Goal: Contribute content: Contribute content

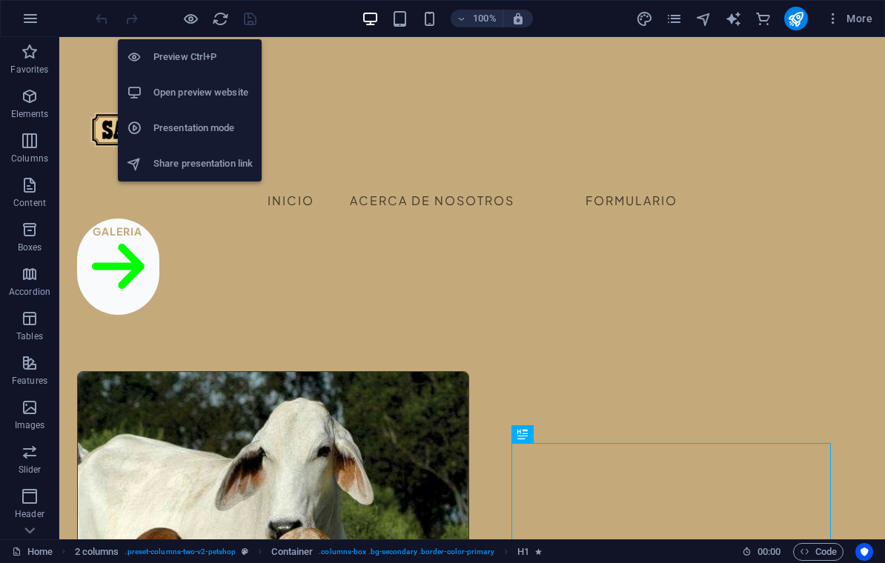
click at [178, 53] on h6 "Preview Ctrl+P" at bounding box center [202, 57] width 99 height 18
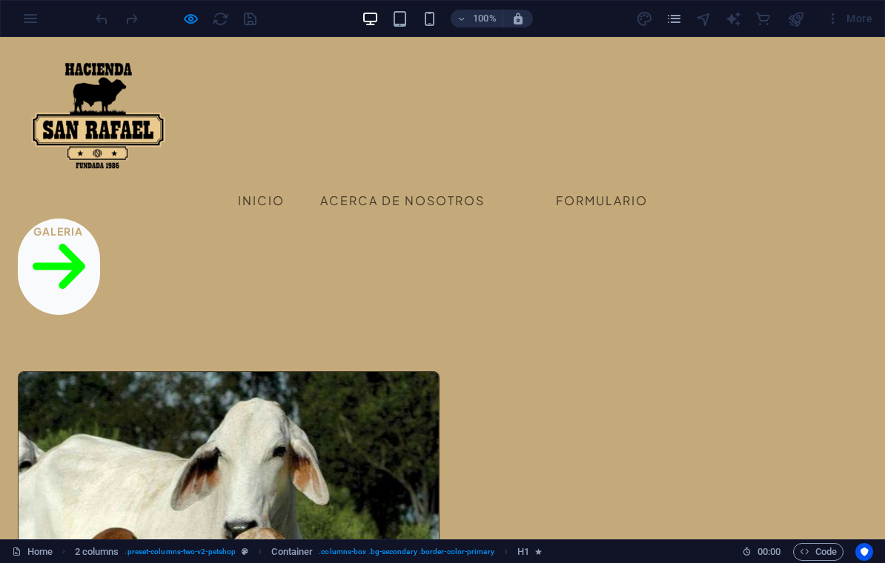
click at [285, 183] on link "Inicio" at bounding box center [261, 201] width 47 height 36
click at [280, 183] on link "Inicio" at bounding box center [261, 201] width 47 height 36
click at [277, 183] on link "Inicio" at bounding box center [261, 201] width 47 height 36
click at [285, 183] on link "Inicio" at bounding box center [261, 201] width 47 height 36
click at [476, 183] on link "Acerca de Nosotros" at bounding box center [402, 201] width 165 height 36
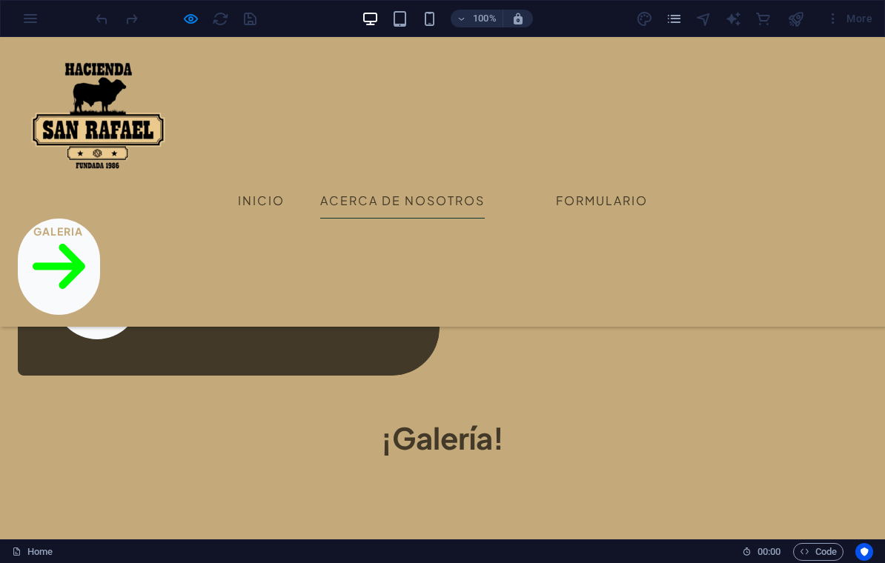
click at [648, 183] on link "Formulario" at bounding box center [602, 201] width 92 height 36
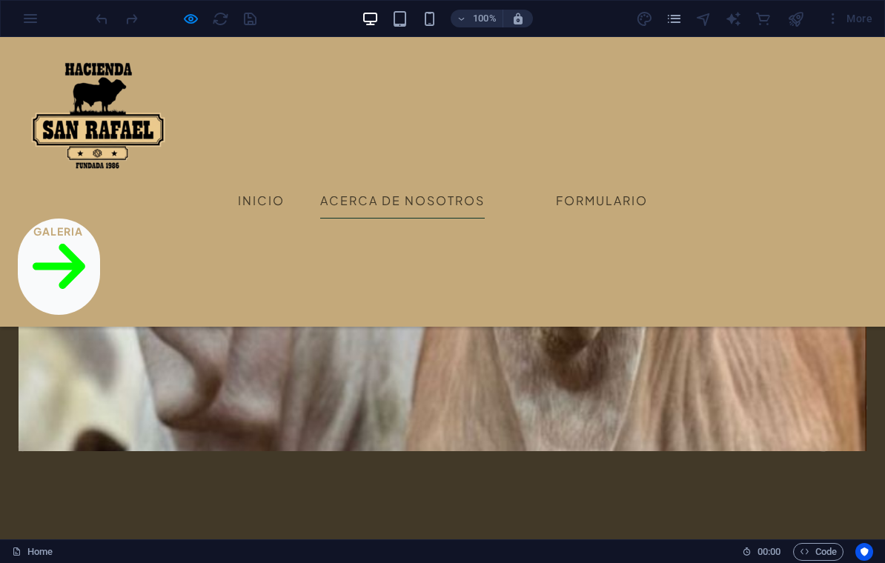
scroll to position [1891, 0]
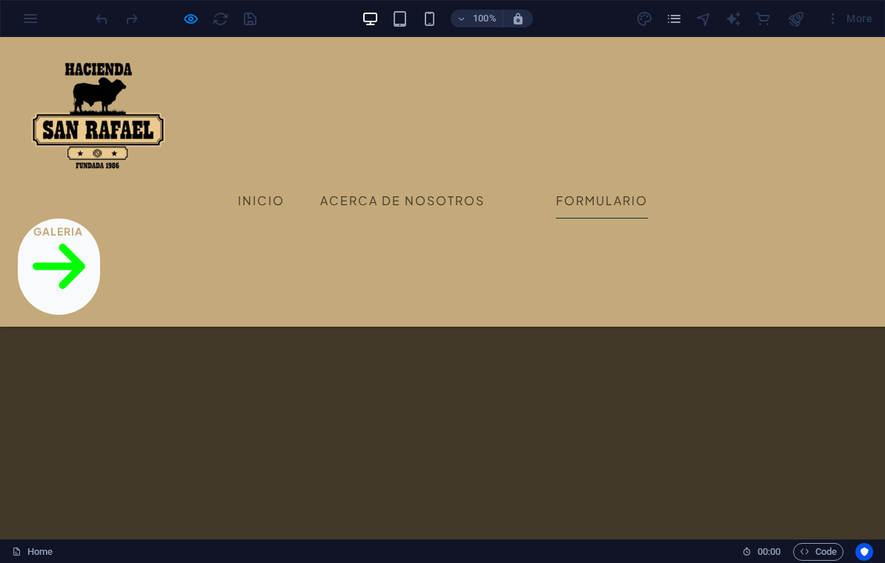
click at [85, 225] on icon at bounding box center [59, 267] width 53 height 85
click at [100, 219] on link "Galeria" at bounding box center [59, 267] width 82 height 96
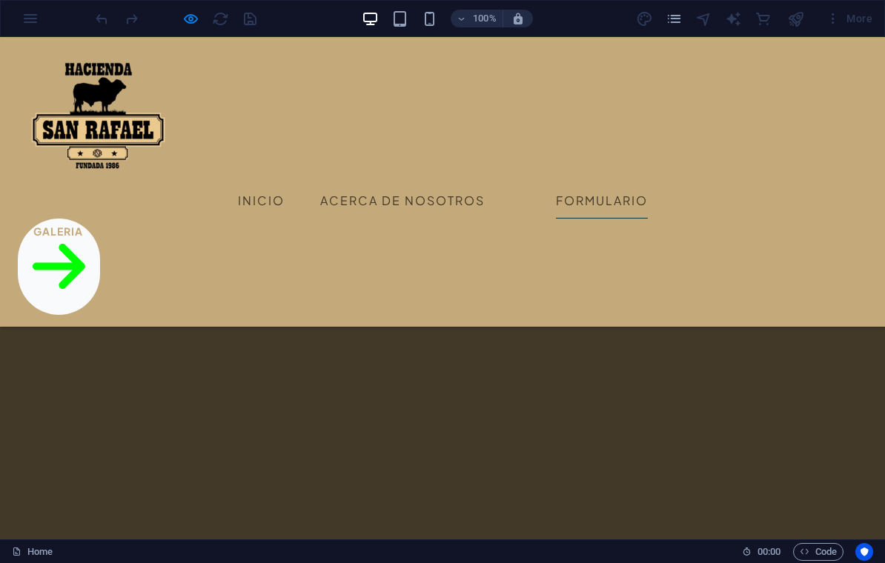
click at [100, 219] on link "Galeria" at bounding box center [59, 267] width 82 height 96
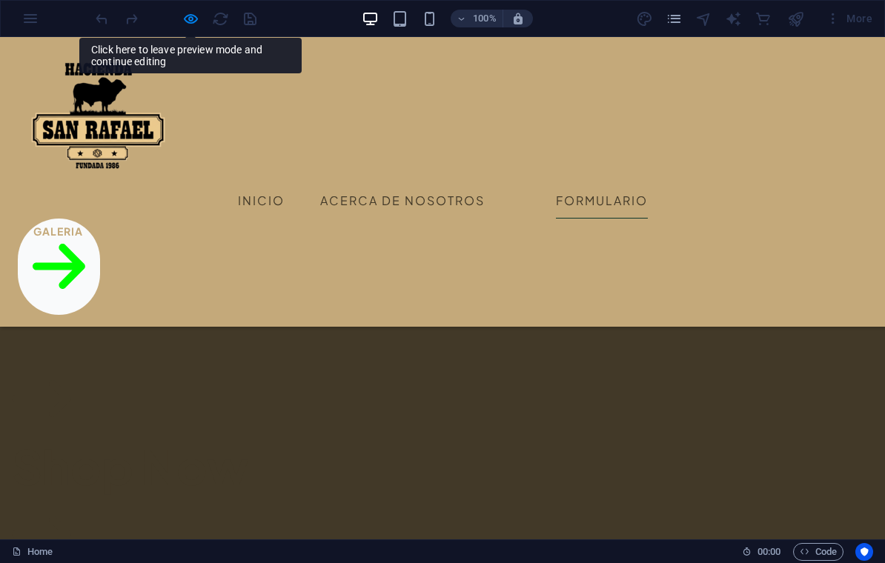
click at [100, 219] on link "Galeria" at bounding box center [59, 267] width 82 height 96
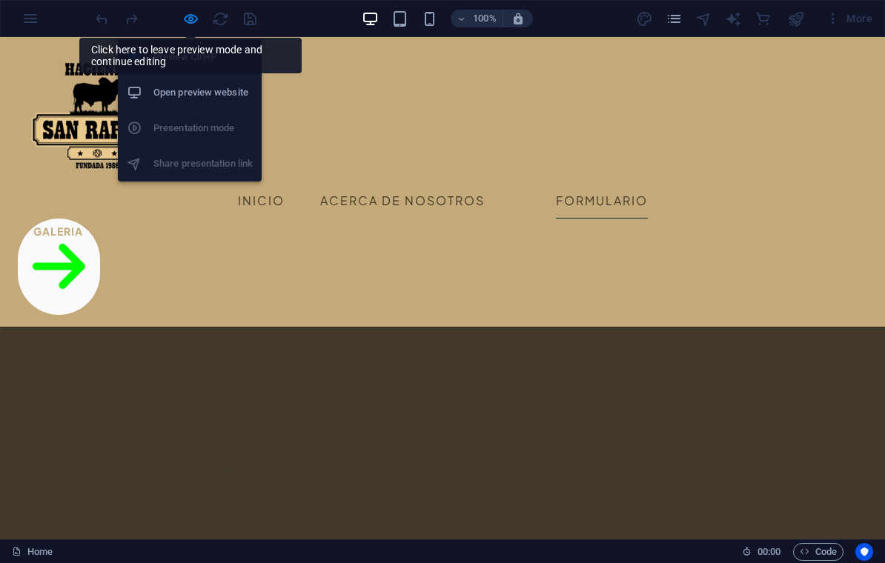
click at [171, 66] on li "Preview Ctrl+P" at bounding box center [190, 57] width 144 height 36
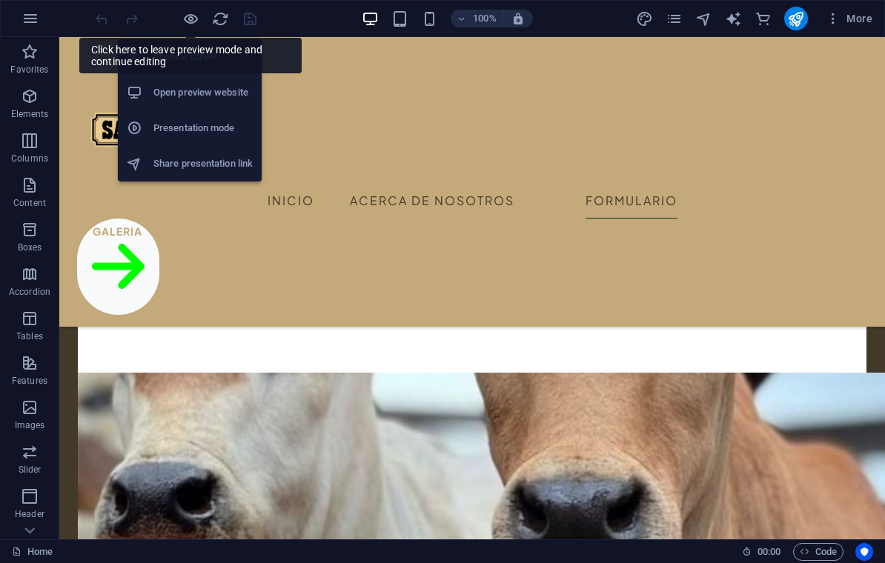
click at [188, 18] on icon "button" at bounding box center [190, 18] width 17 height 17
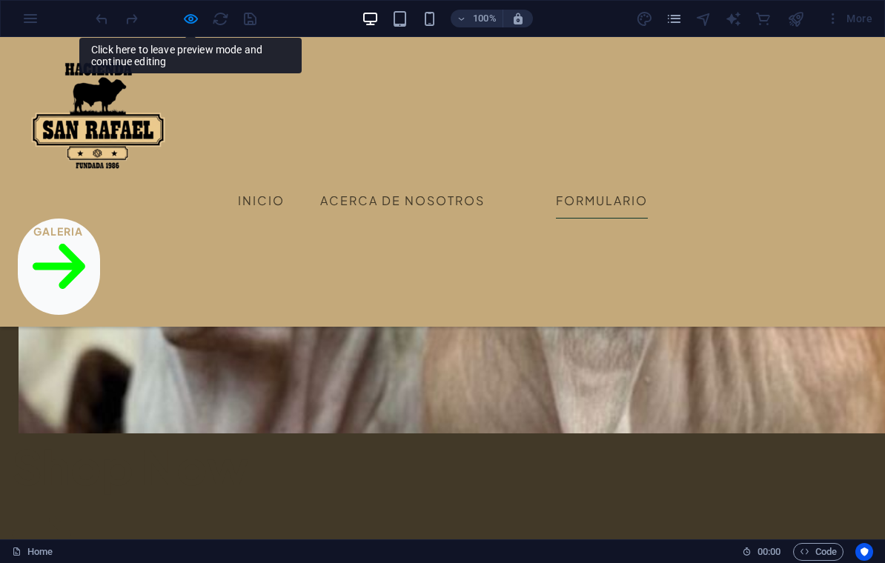
click at [100, 219] on link "Galeria" at bounding box center [59, 267] width 82 height 96
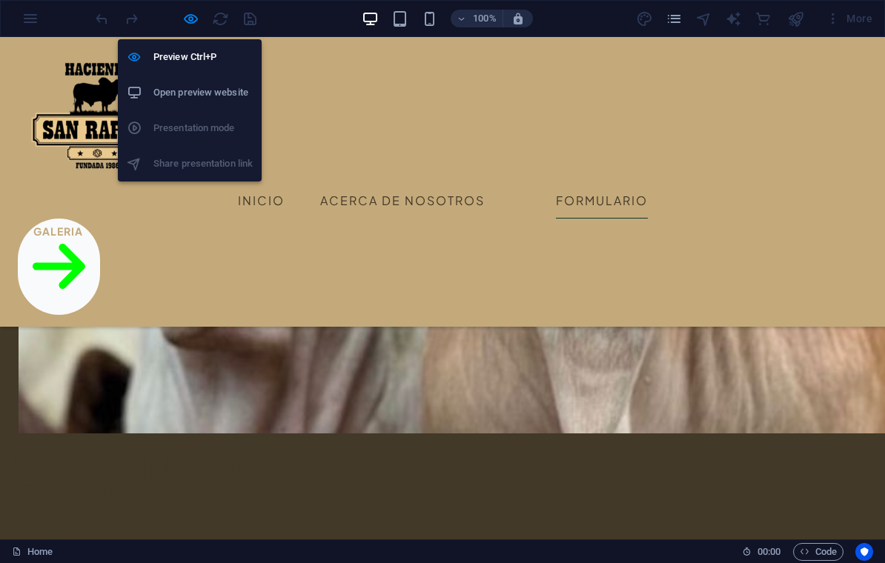
click at [188, 59] on h6 "Preview Ctrl+P" at bounding box center [202, 57] width 99 height 18
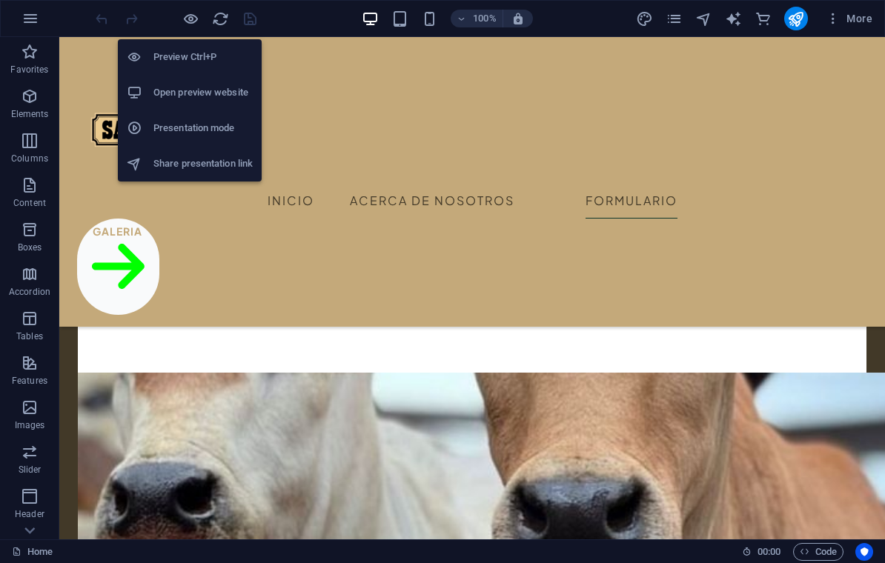
click at [193, 23] on icon "button" at bounding box center [190, 18] width 17 height 17
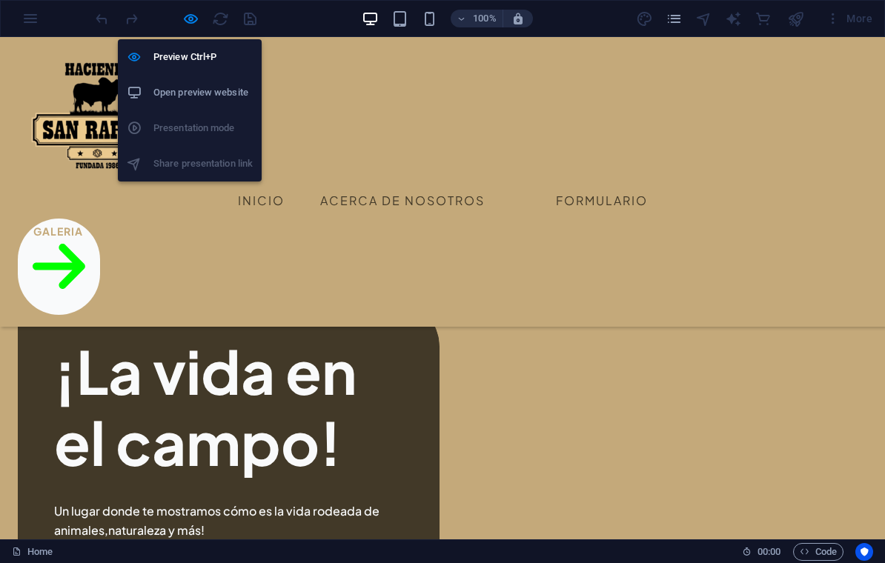
scroll to position [394, 0]
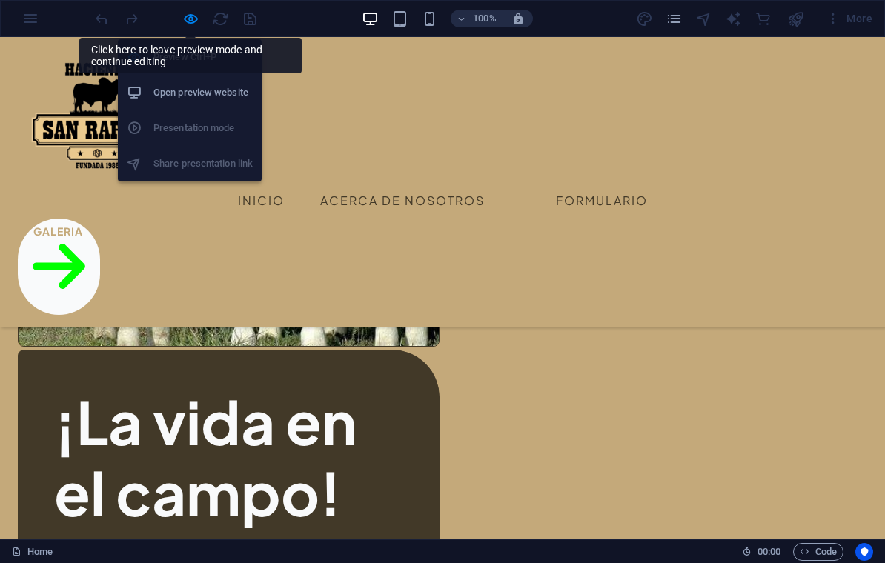
click at [185, 27] on icon "button" at bounding box center [190, 18] width 17 height 17
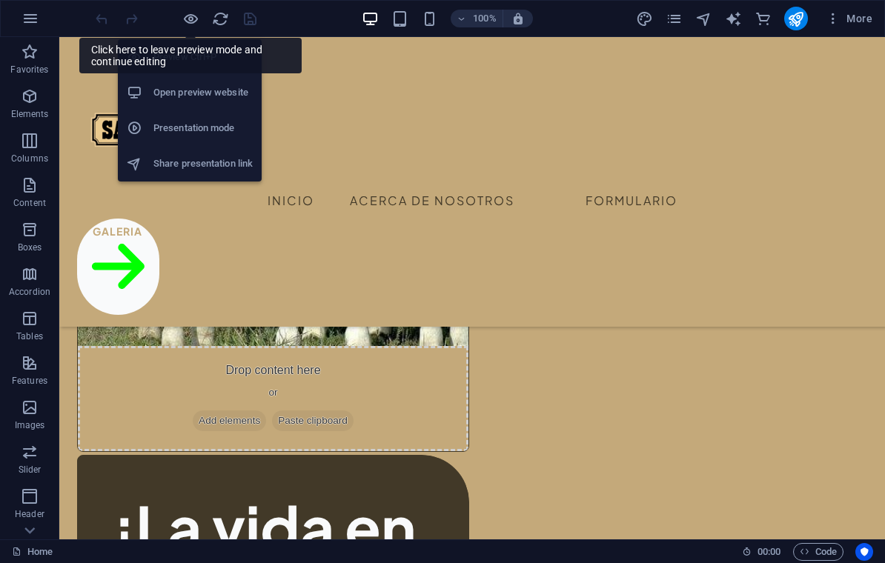
click at [185, 25] on icon "button" at bounding box center [190, 18] width 17 height 17
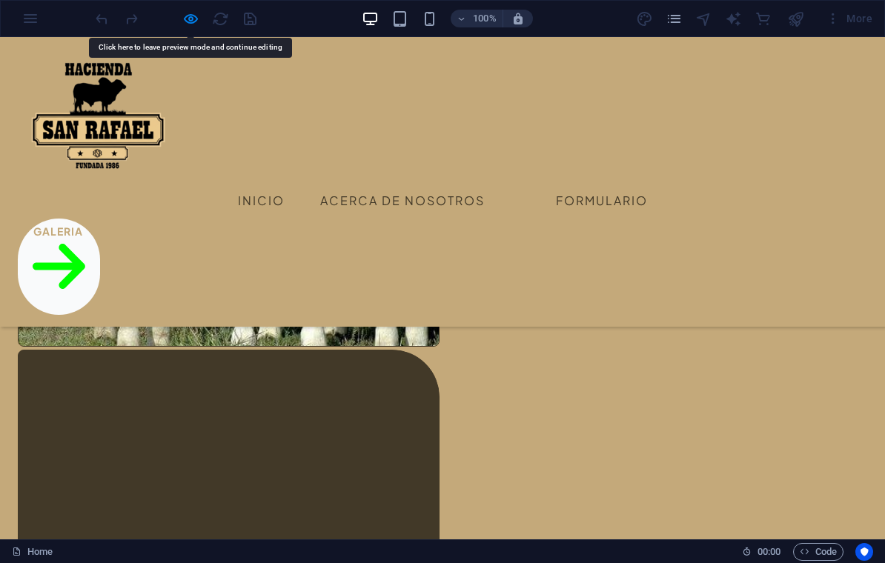
click at [440, 350] on div "¡La vida en el campo! Un lugar donde te mostramos cómo es la vida rodeada de an…" at bounding box center [229, 549] width 422 height 399
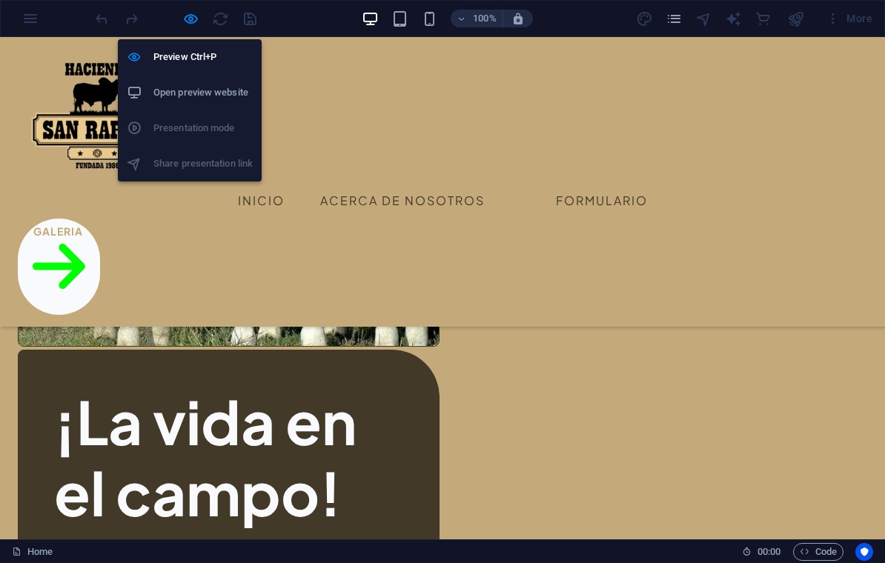
click at [191, 41] on li "Preview Ctrl+P" at bounding box center [190, 57] width 144 height 36
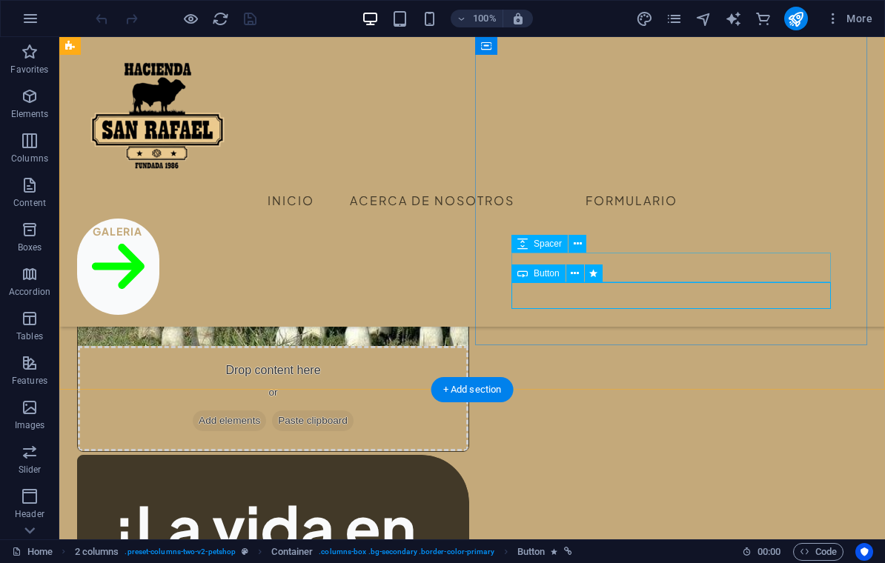
click at [545, 274] on span "Button" at bounding box center [547, 273] width 26 height 9
click at [576, 279] on icon at bounding box center [575, 274] width 8 height 16
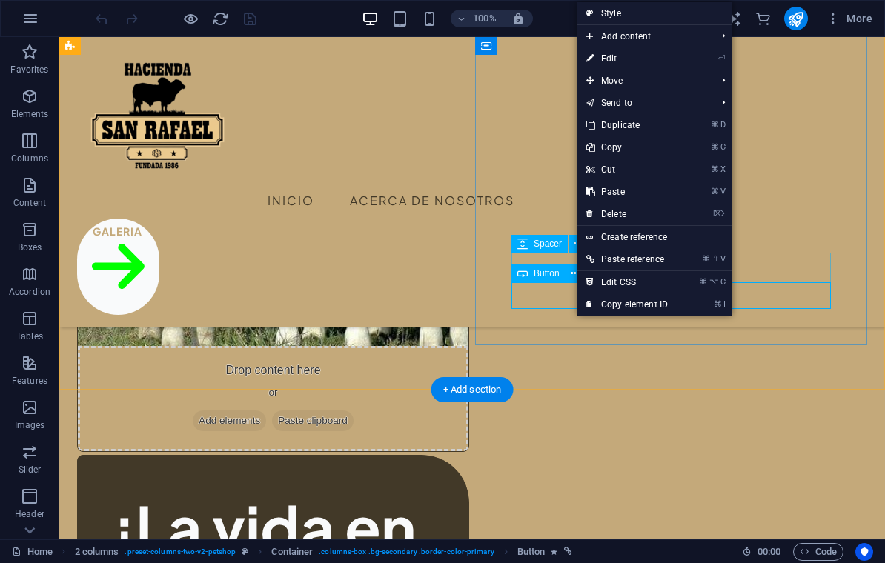
click at [665, 62] on link "⏎ Edit" at bounding box center [627, 58] width 99 height 22
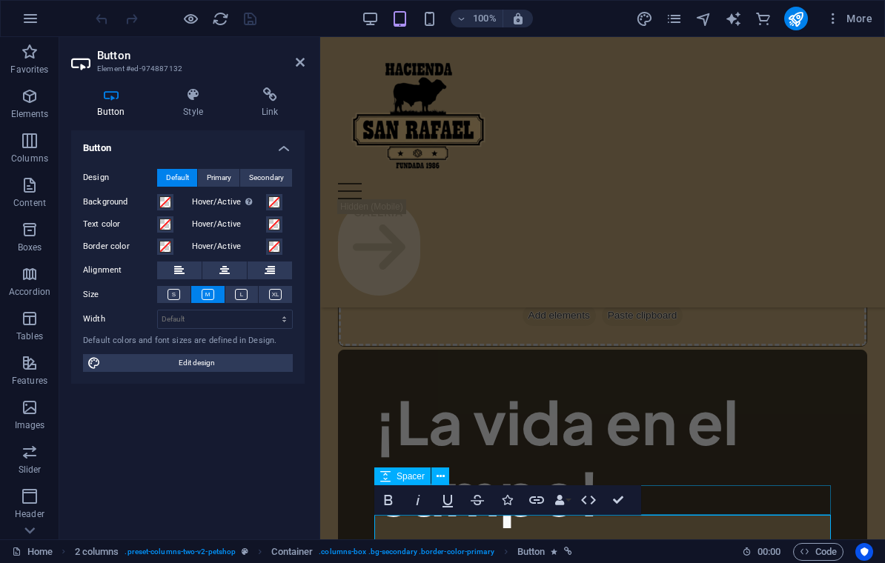
click at [260, 103] on h4 "Link" at bounding box center [270, 102] width 70 height 31
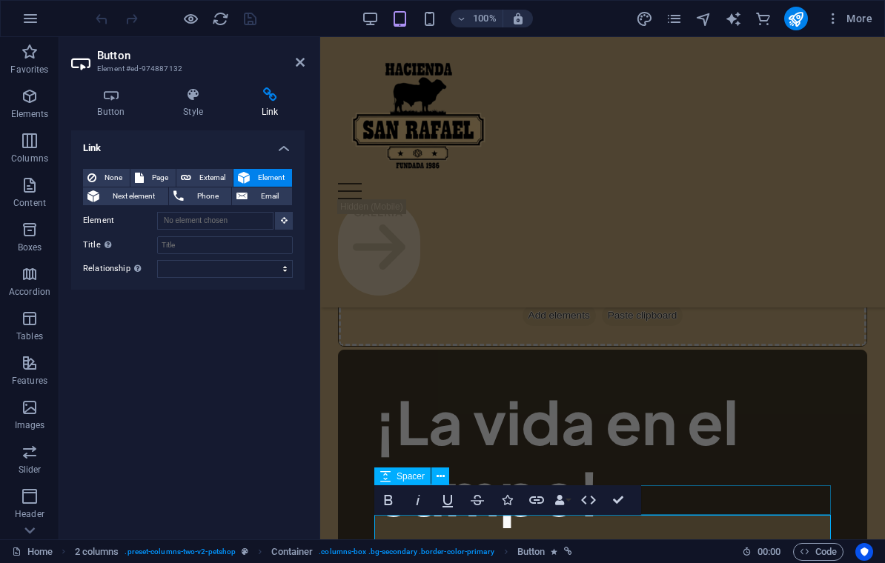
click at [199, 102] on icon at bounding box center [193, 94] width 73 height 15
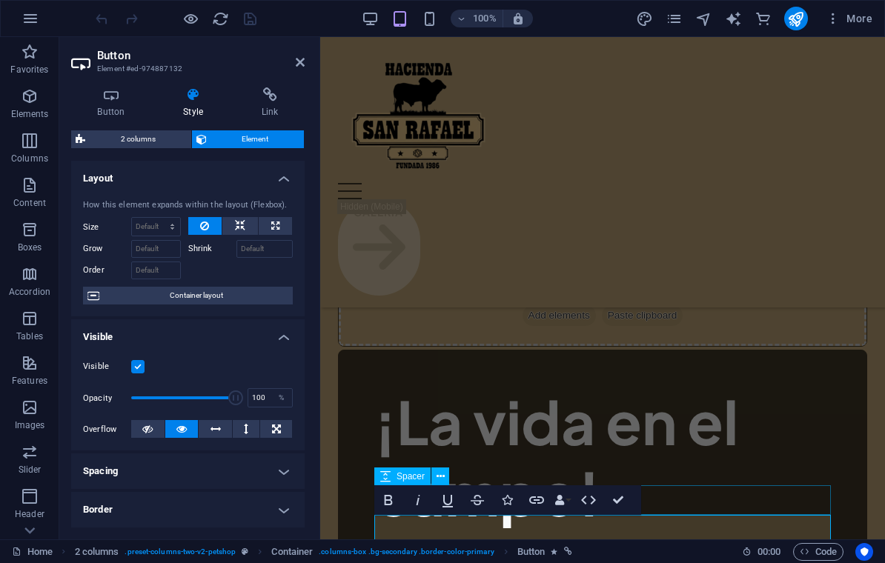
click at [102, 94] on icon at bounding box center [111, 94] width 80 height 15
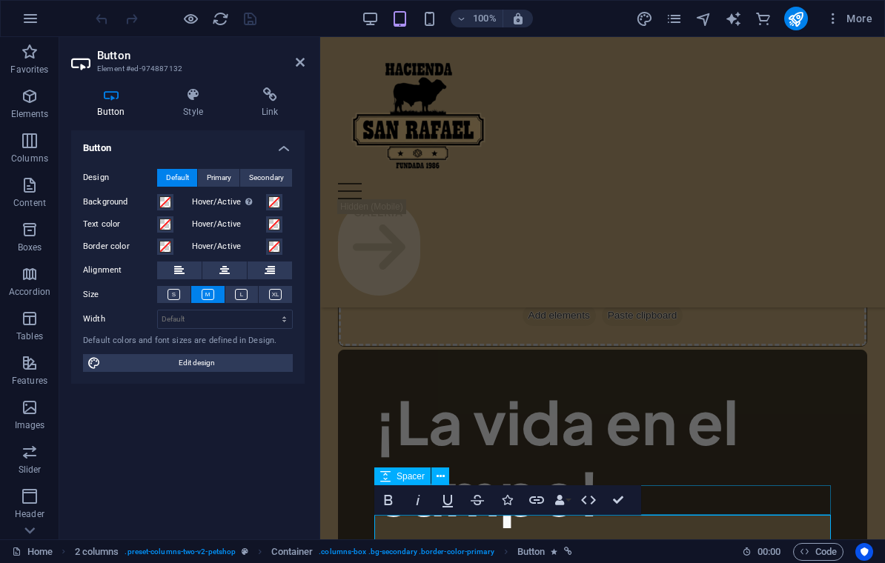
click at [109, 400] on div "Button Design Default Primary Secondary Background Hover/Active Switch to previ…" at bounding box center [188, 328] width 234 height 397
click at [294, 74] on header "Button Element #ed-974887132" at bounding box center [188, 56] width 234 height 39
click at [297, 67] on icon at bounding box center [300, 62] width 9 height 12
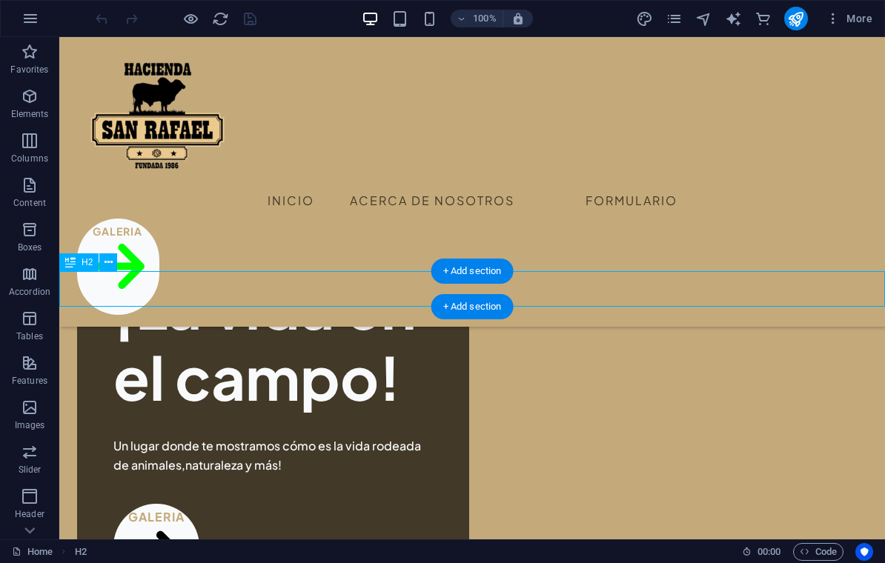
scroll to position [648, 0]
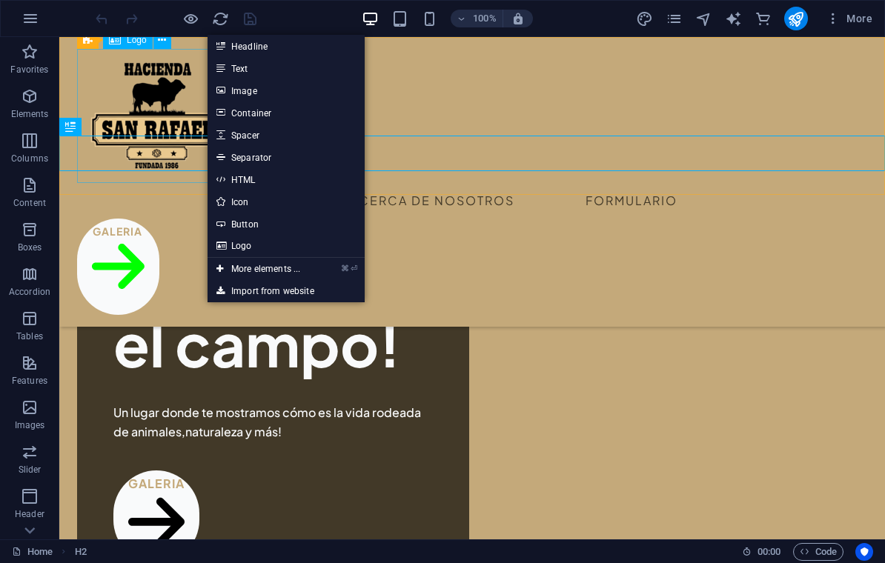
click at [263, 82] on link "Image" at bounding box center [286, 90] width 157 height 22
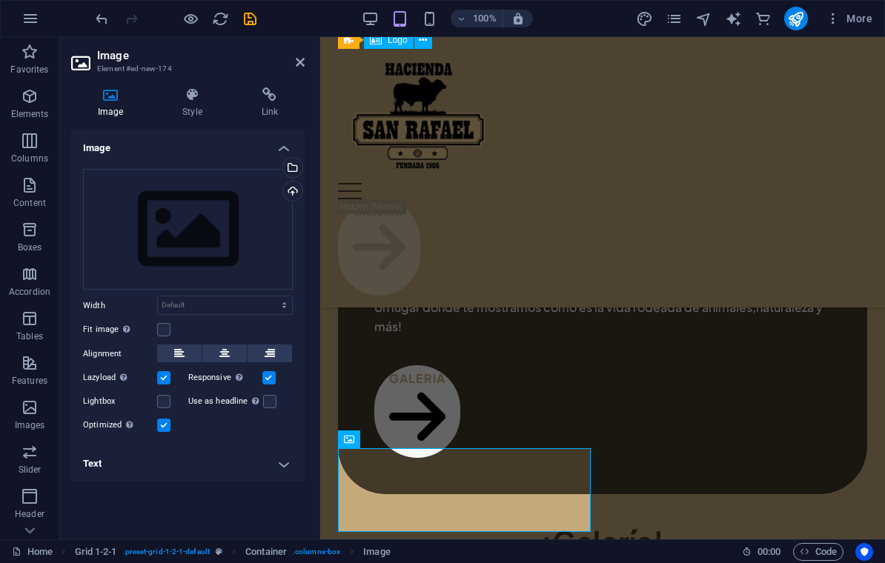
click at [185, 93] on icon at bounding box center [192, 94] width 73 height 15
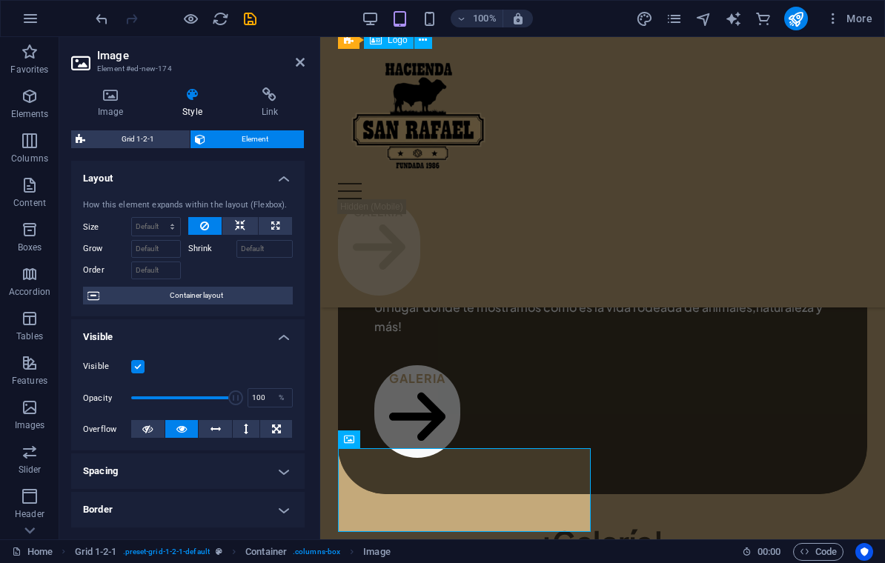
click at [105, 102] on h4 "Image" at bounding box center [113, 102] width 85 height 31
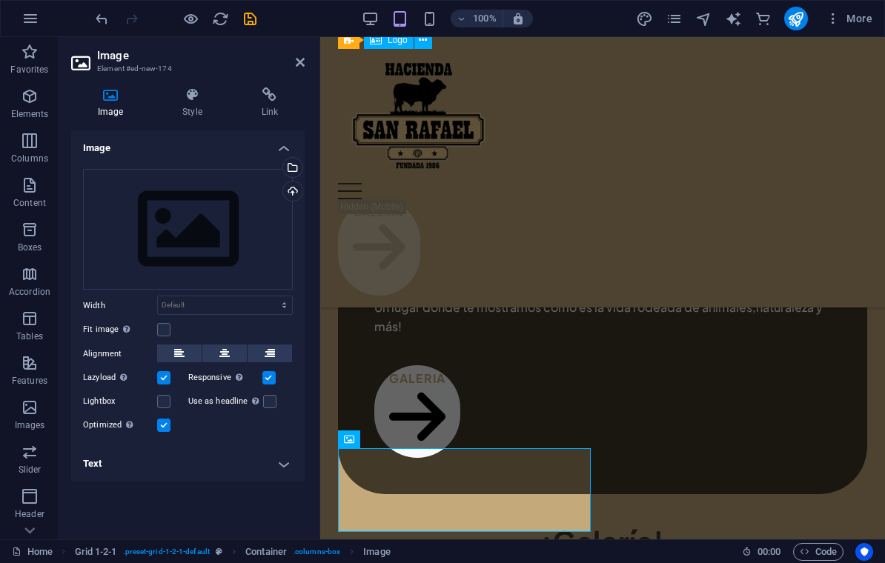
click at [289, 195] on div "Upload" at bounding box center [291, 193] width 22 height 22
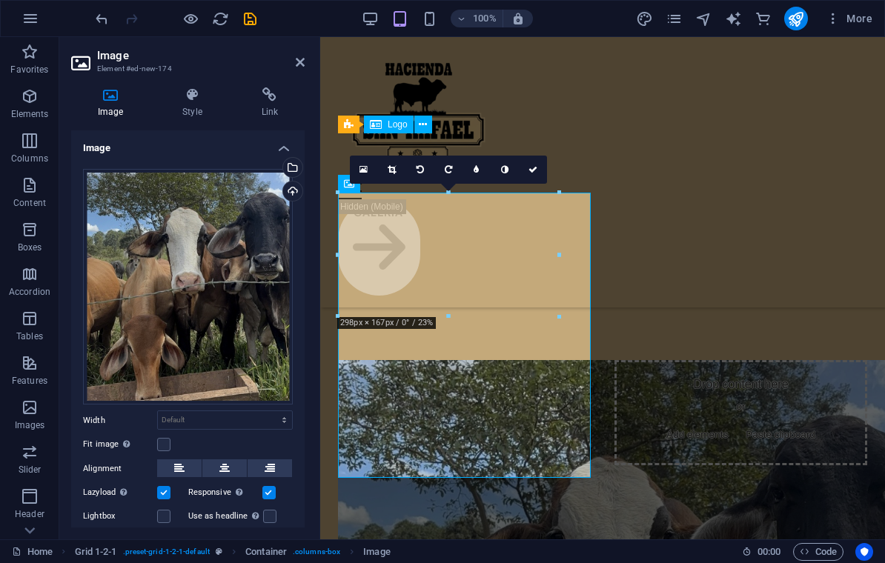
scroll to position [903, 0]
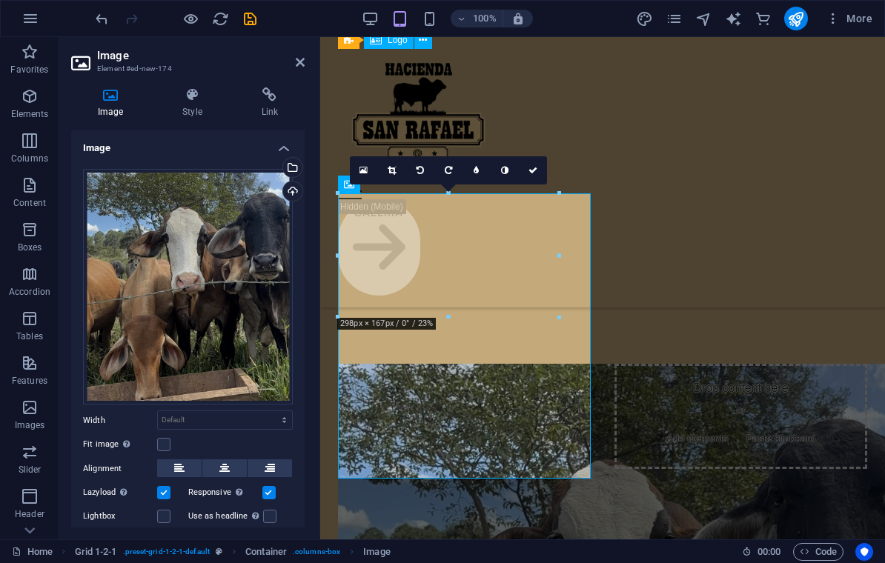
click at [532, 180] on link at bounding box center [533, 170] width 28 height 28
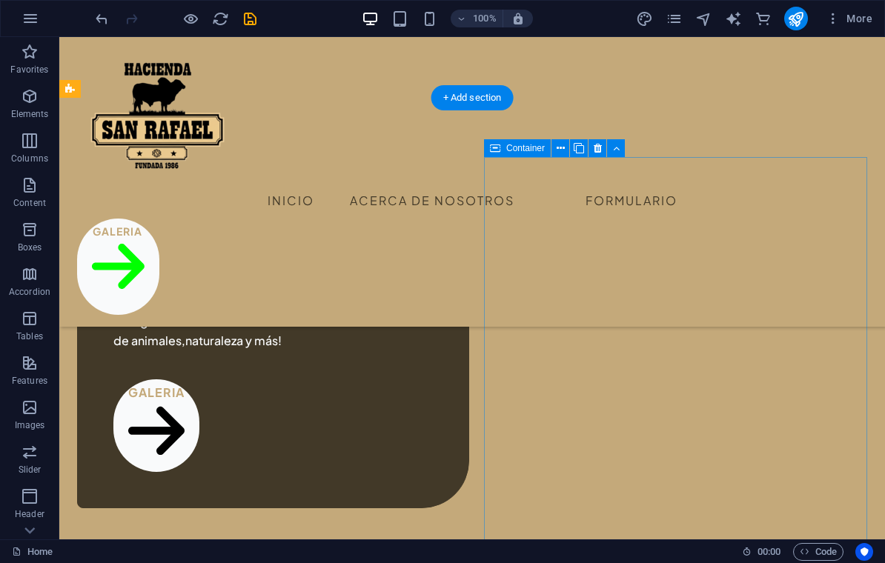
scroll to position [669, 0]
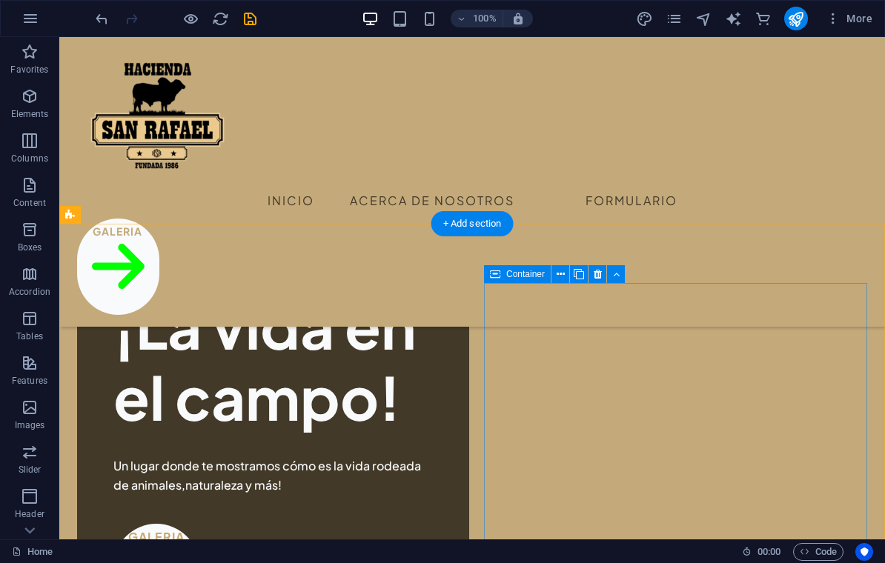
scroll to position [593, 0]
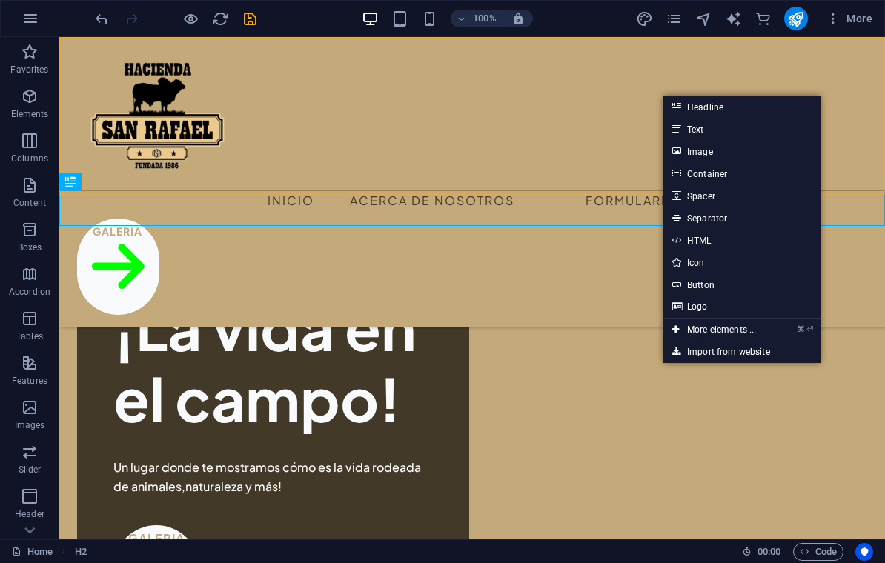
click at [739, 159] on link "Image" at bounding box center [742, 151] width 157 height 22
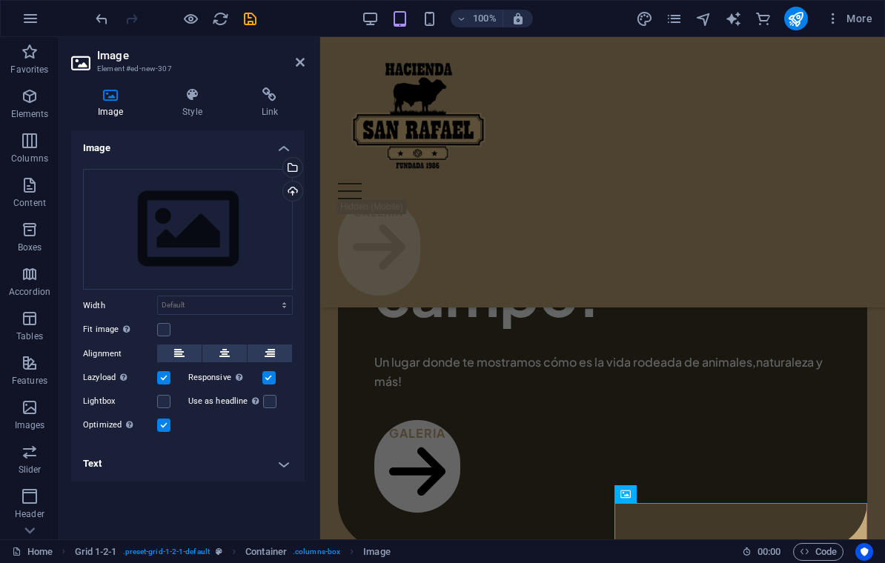
click at [194, 93] on icon at bounding box center [192, 94] width 73 height 15
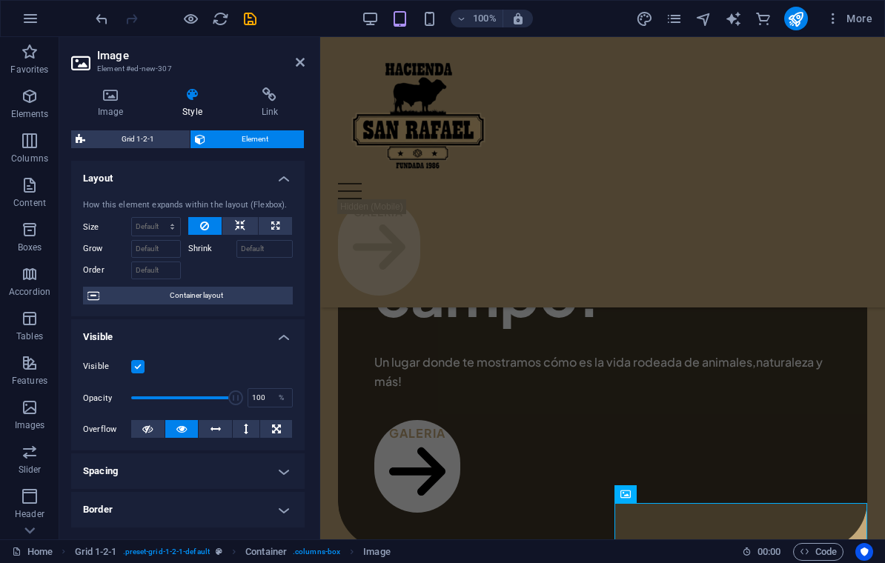
click at [110, 96] on icon at bounding box center [110, 94] width 79 height 15
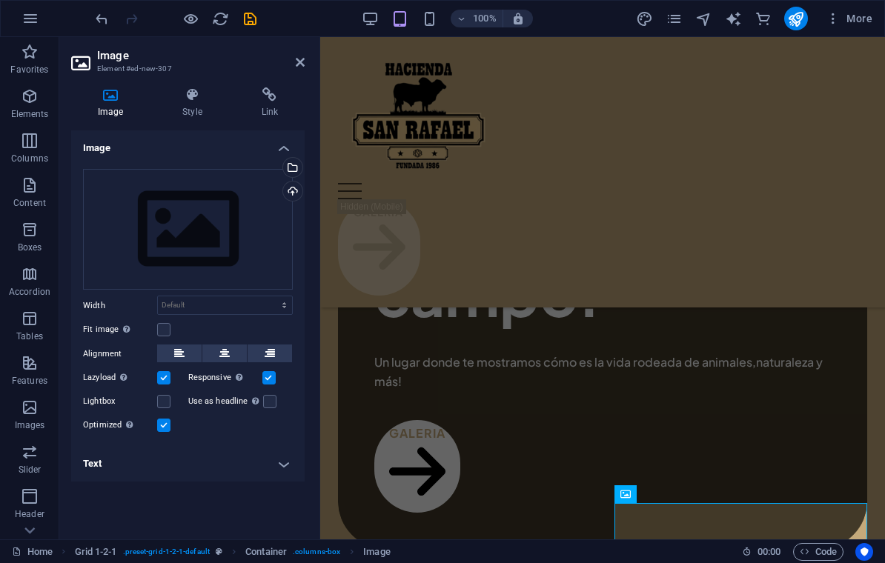
click at [293, 195] on div "Upload" at bounding box center [291, 193] width 22 height 22
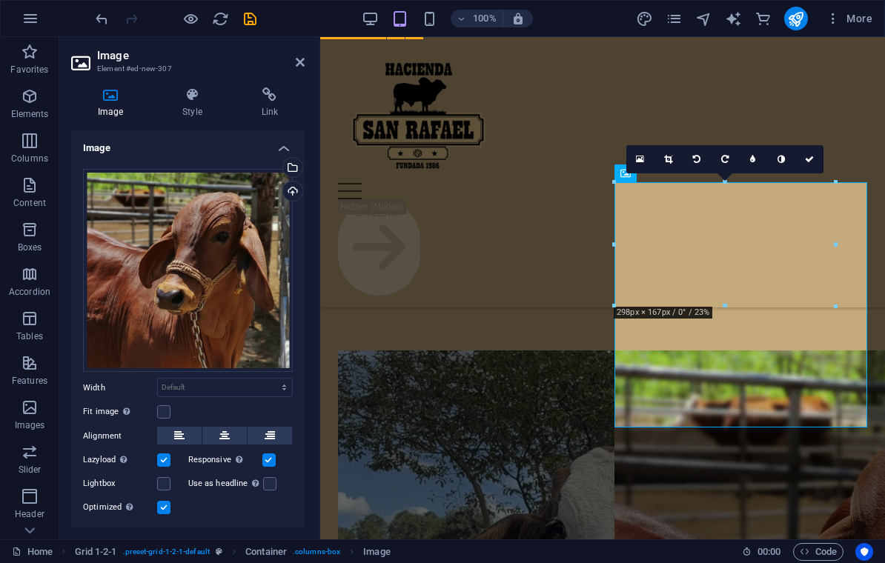
scroll to position [889, 0]
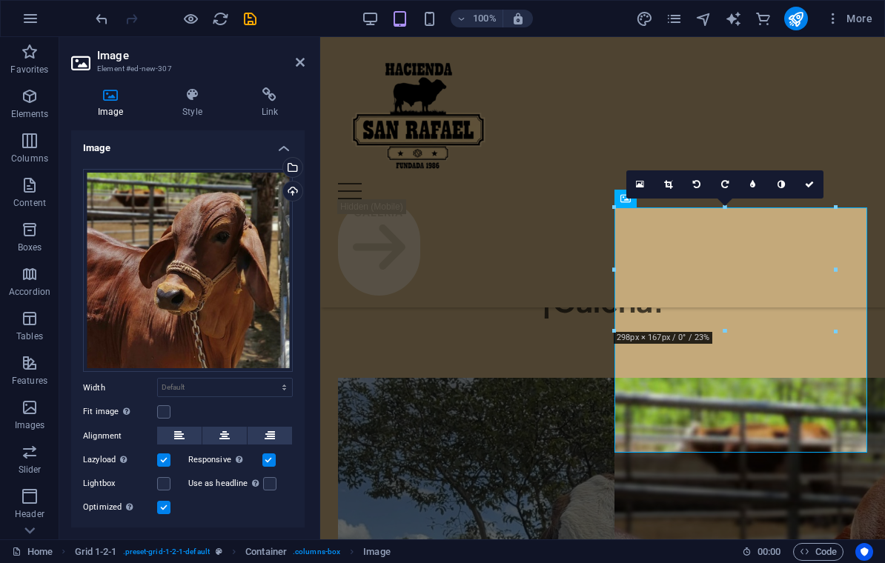
click at [813, 175] on link at bounding box center [810, 185] width 28 height 28
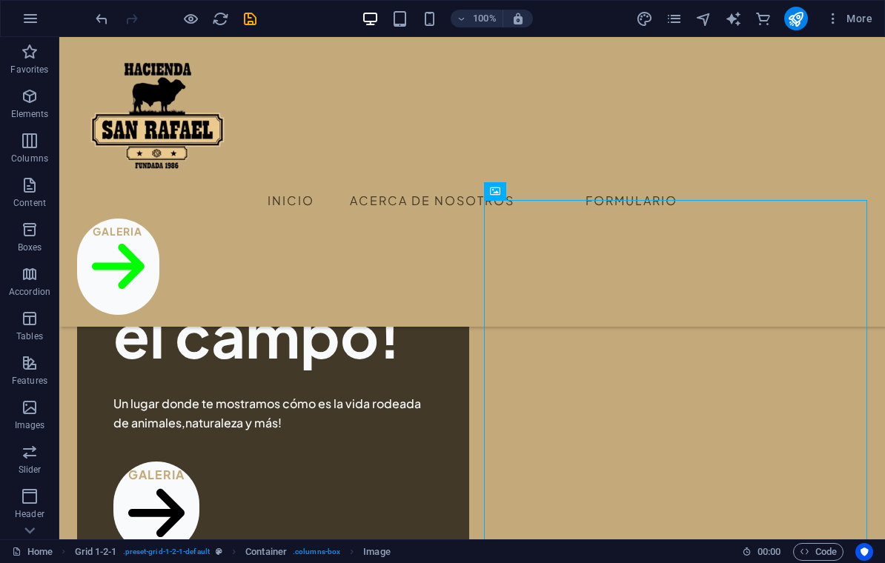
scroll to position [655, 0]
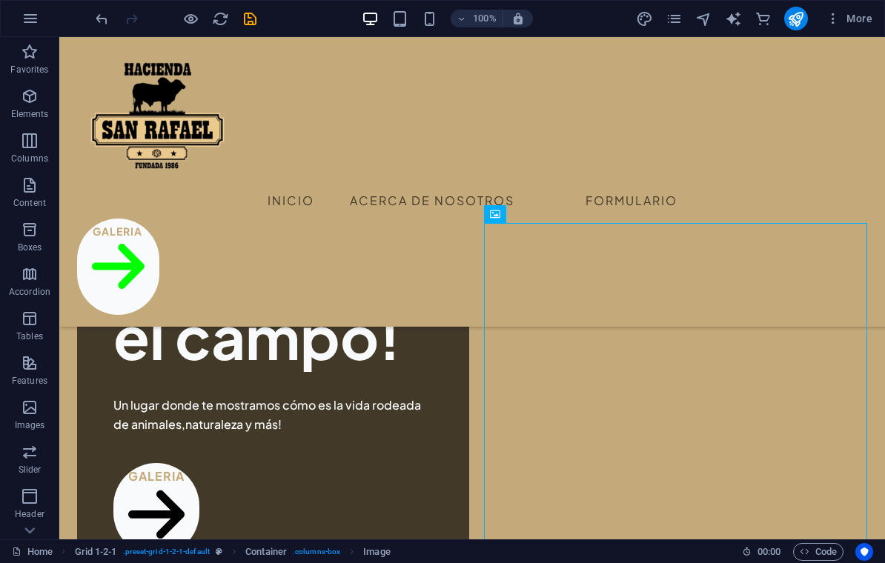
click at [247, 17] on icon "save" at bounding box center [250, 18] width 17 height 17
checkbox input "false"
